Goal: Task Accomplishment & Management: Use online tool/utility

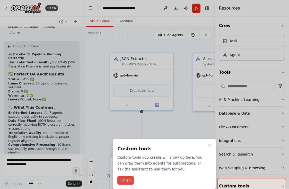
click at [124, 180] on button "Finish" at bounding box center [125, 180] width 16 height 9
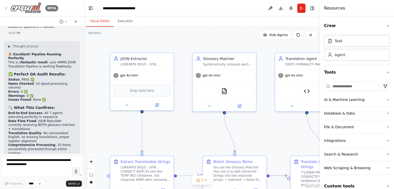
click at [6, 5] on div "BETA" at bounding box center [31, 8] width 54 height 12
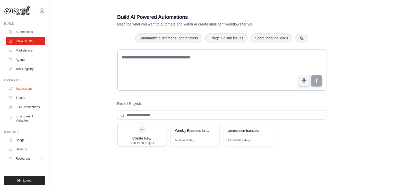
click at [23, 87] on link "Integrations" at bounding box center [26, 89] width 39 height 8
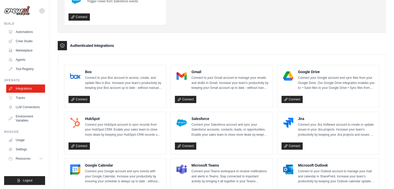
scroll to position [113, 0]
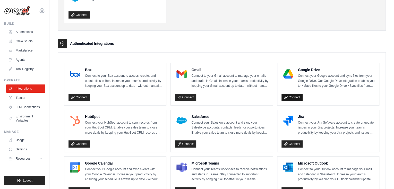
click at [291, 97] on link "Connect" at bounding box center [292, 97] width 21 height 7
click at [291, 98] on link "Connect" at bounding box center [292, 97] width 21 height 7
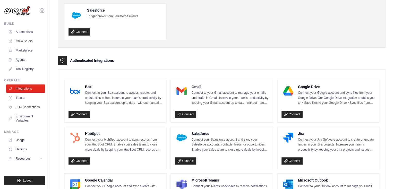
scroll to position [108, 0]
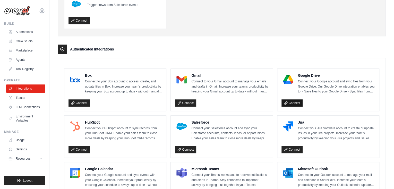
click at [290, 102] on link "Connect" at bounding box center [292, 102] width 21 height 7
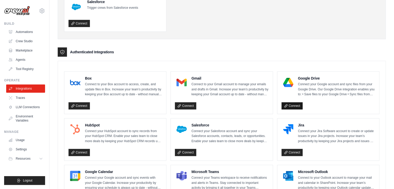
scroll to position [105, 0]
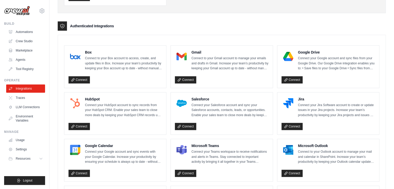
scroll to position [140, 0]
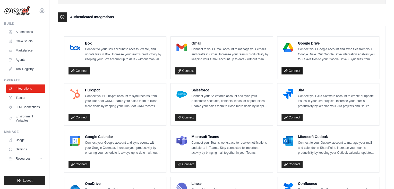
click at [290, 70] on link "Connect" at bounding box center [292, 70] width 21 height 7
click at [44, 11] on icon at bounding box center [42, 11] width 6 height 6
click at [39, 35] on link "Settings" at bounding box center [41, 34] width 45 height 9
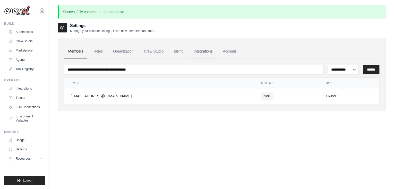
click at [199, 49] on link "Integrations" at bounding box center [203, 52] width 27 height 14
click at [202, 52] on link "Integrations" at bounding box center [203, 52] width 27 height 14
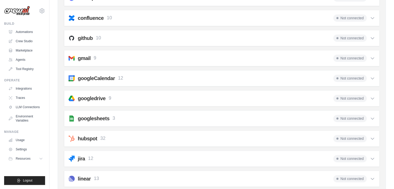
scroll to position [165, 0]
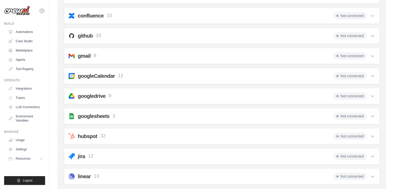
click at [373, 95] on icon at bounding box center [372, 96] width 3 height 2
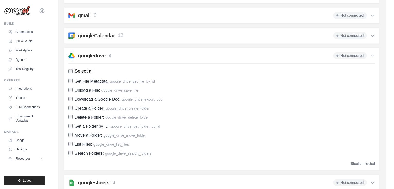
scroll to position [222, 0]
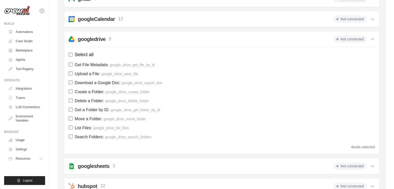
click at [349, 38] on span "Not connected" at bounding box center [349, 39] width 33 height 7
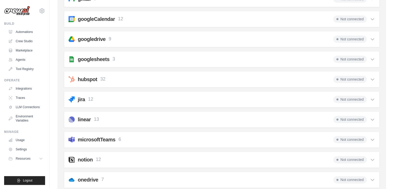
click at [350, 38] on span "Not connected" at bounding box center [349, 39] width 33 height 7
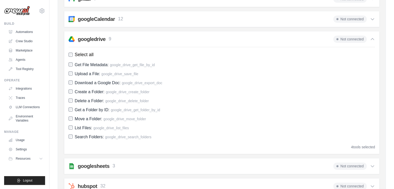
click at [350, 38] on span "Not connected" at bounding box center [349, 39] width 33 height 7
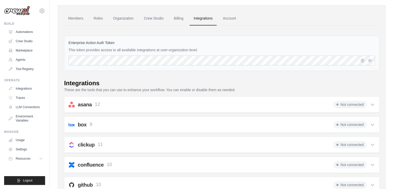
scroll to position [0, 0]
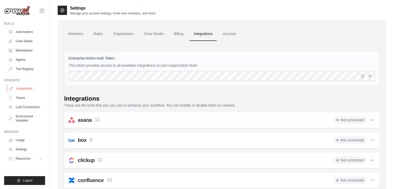
click at [26, 90] on link "Integrations" at bounding box center [26, 89] width 39 height 8
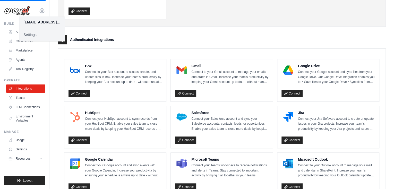
scroll to position [132, 0]
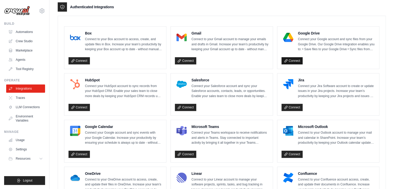
click at [290, 60] on link "Connect" at bounding box center [292, 60] width 21 height 7
click at [21, 39] on link "Crew Studio" at bounding box center [26, 41] width 39 height 8
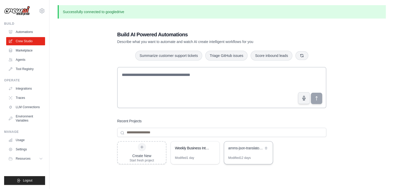
click at [246, 148] on div "amms-json-translator-crew" at bounding box center [245, 148] width 35 height 5
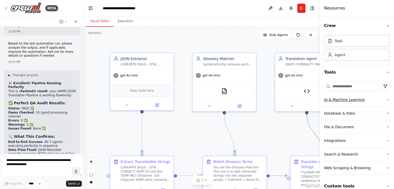
scroll to position [19491, 0]
